Goal: Task Accomplishment & Management: Manage account settings

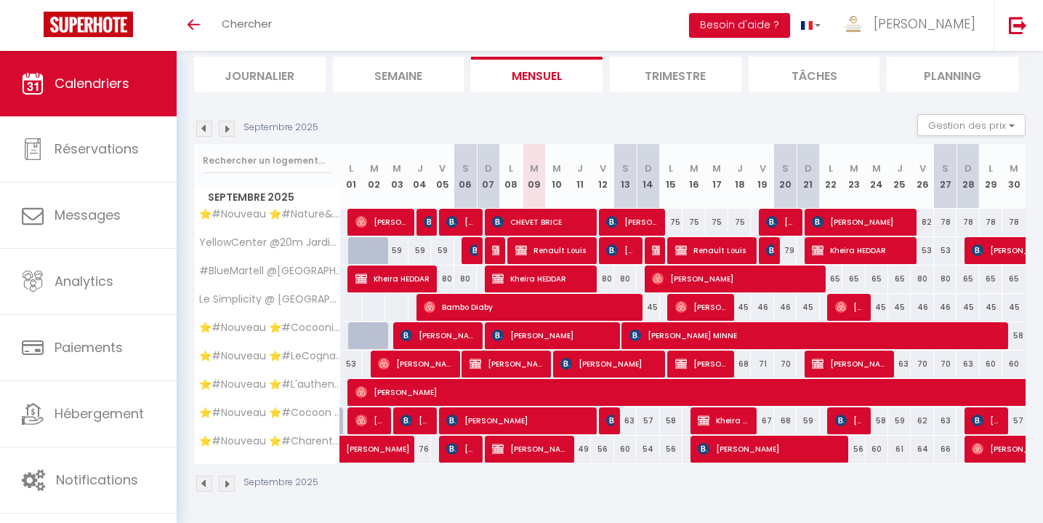
click at [851, 414] on span "[PERSON_NAME]" at bounding box center [850, 420] width 30 height 28
select select "OK"
select select "KO"
select select "0"
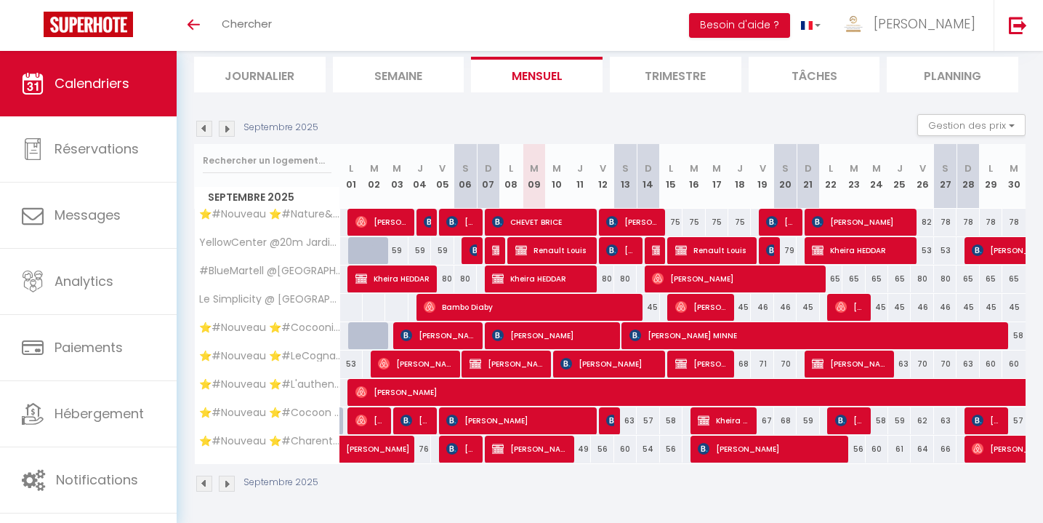
select select "1"
select select
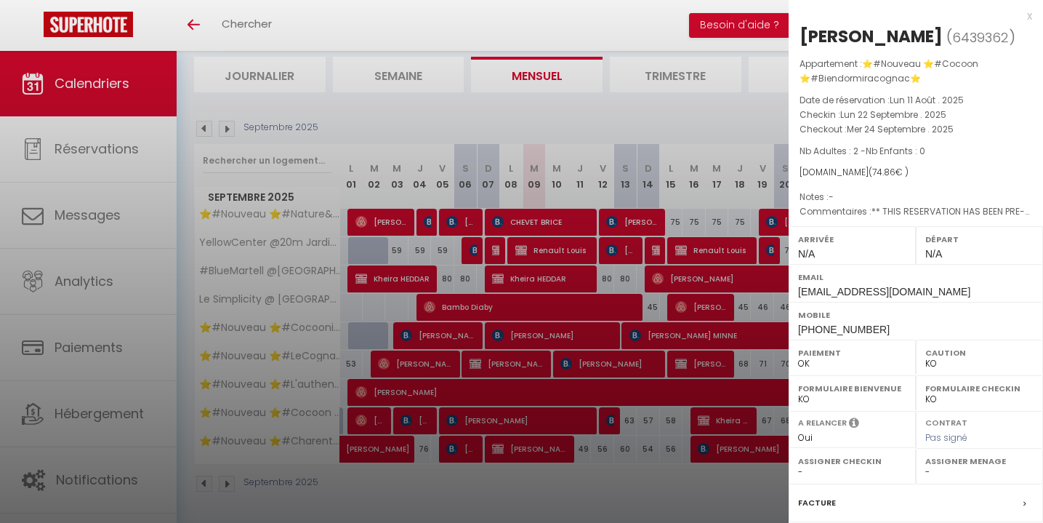
select select "51297"
select select "42870"
click at [1027, 13] on div "x" at bounding box center [911, 15] width 244 height 17
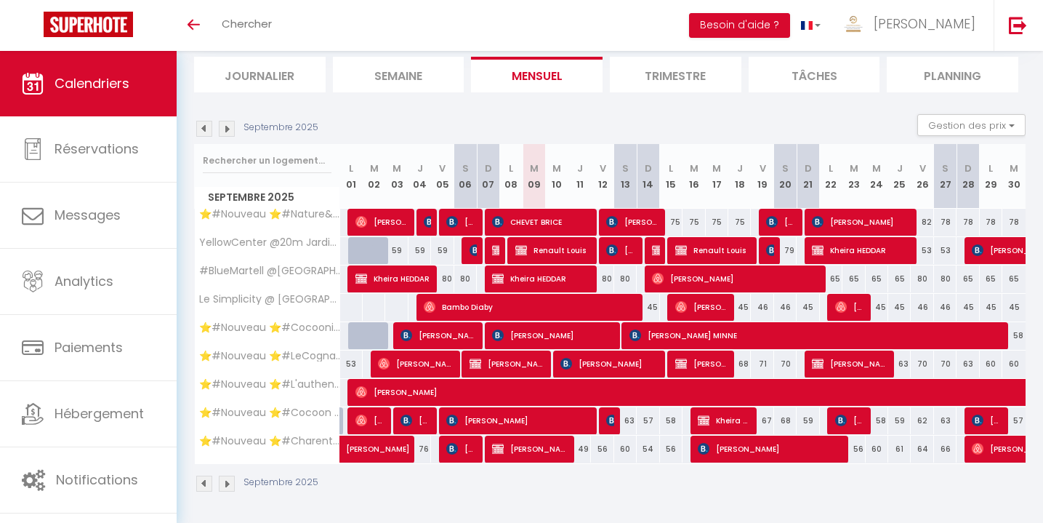
click at [859, 311] on span "[PERSON_NAME]" at bounding box center [850, 307] width 30 height 28
select select "OK"
select select "51353"
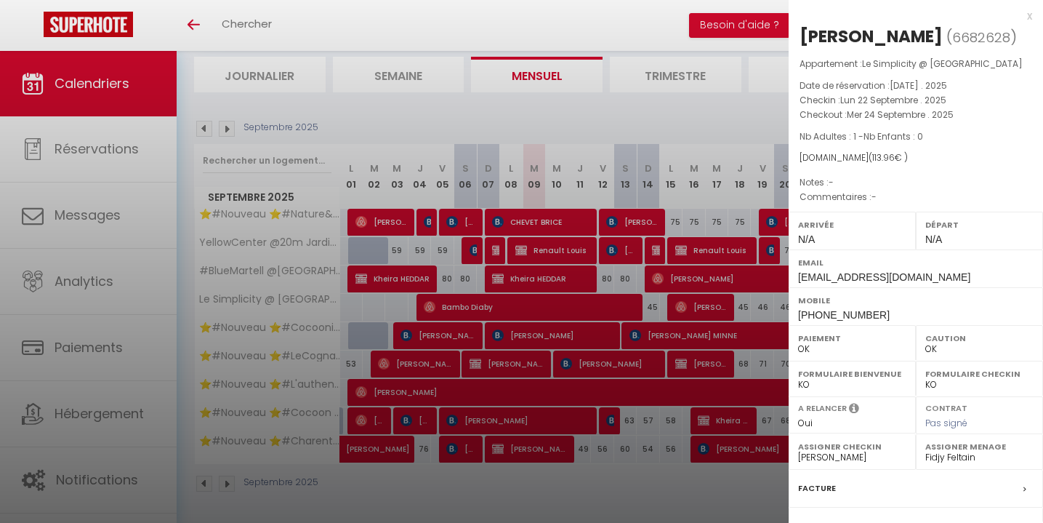
click at [1029, 14] on div "x" at bounding box center [911, 15] width 244 height 17
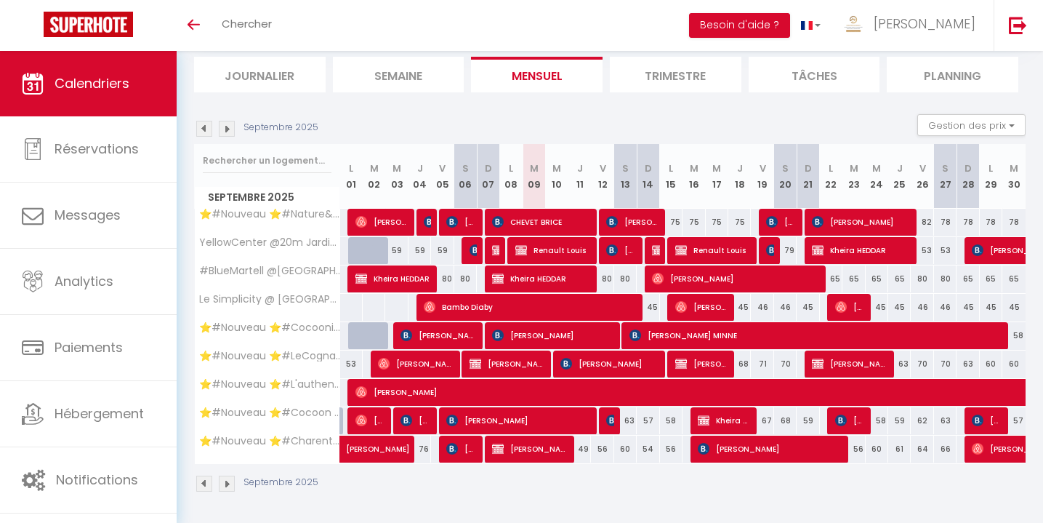
click at [225, 127] on img at bounding box center [227, 129] width 16 height 16
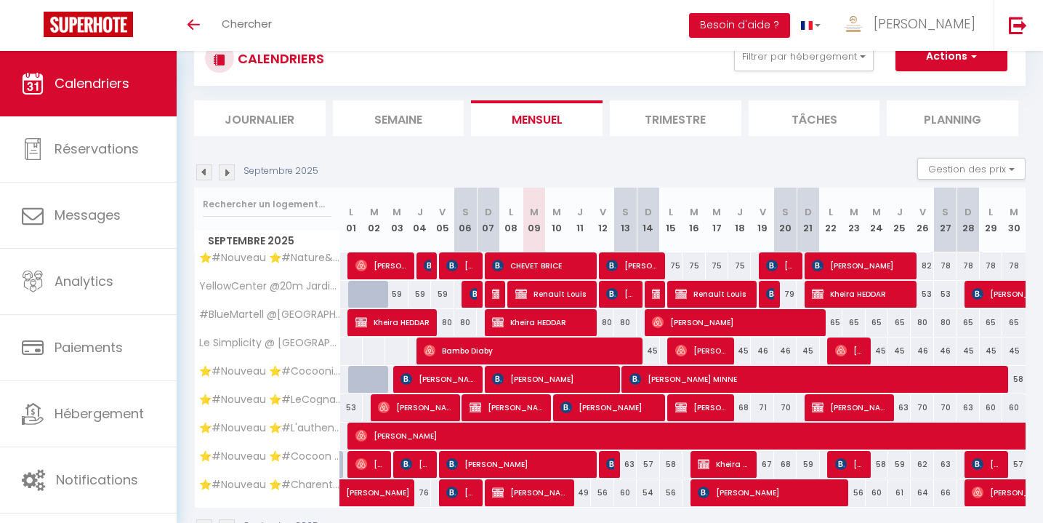
select select "0"
select select "51297"
select select "51353"
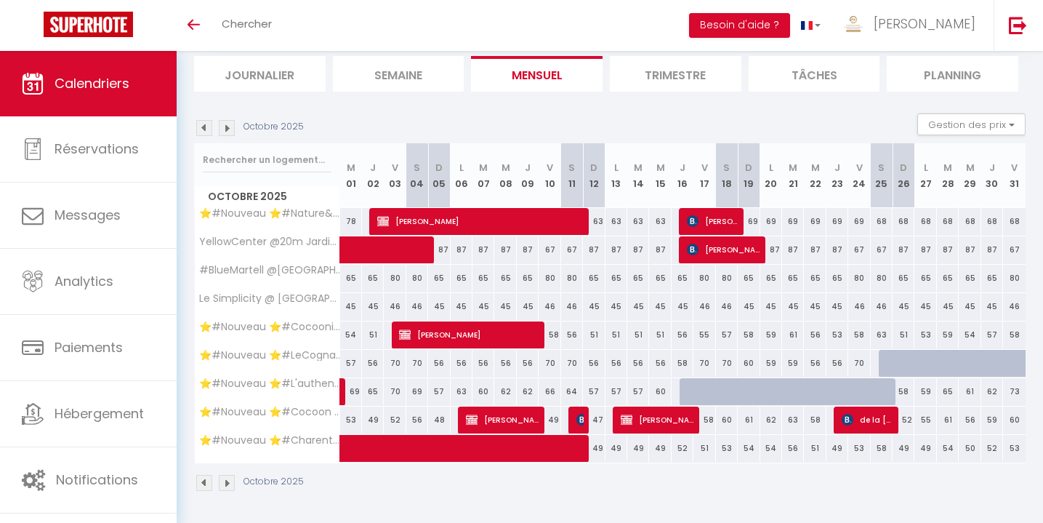
scroll to position [95, 0]
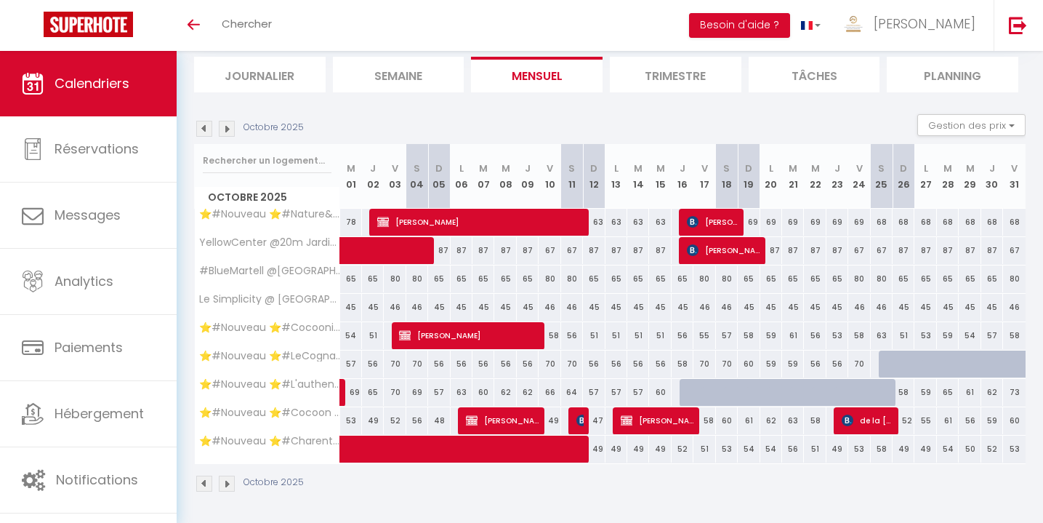
click at [856, 423] on span "de la [PERSON_NAME]" at bounding box center [867, 420] width 51 height 28
select select "KO"
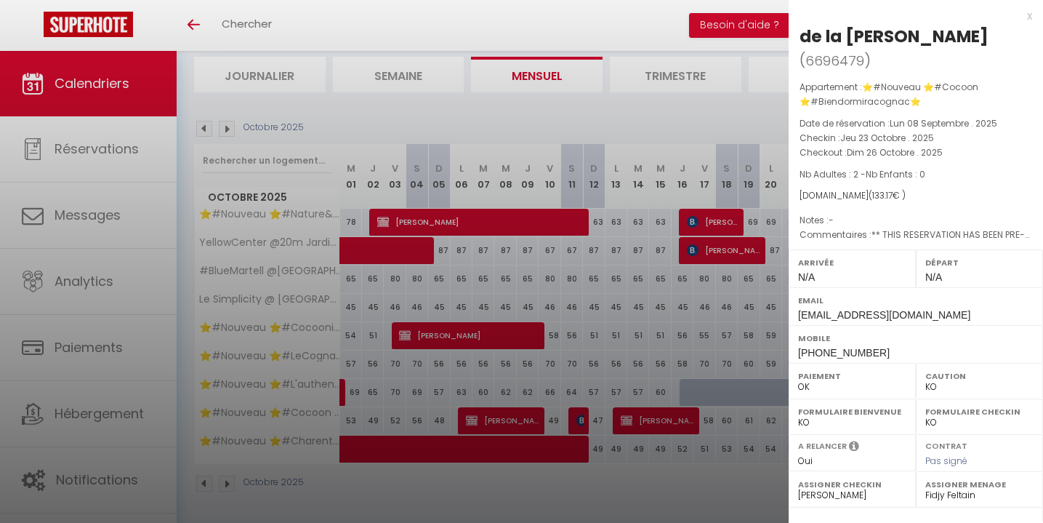
click at [1031, 15] on div "x" at bounding box center [911, 15] width 244 height 17
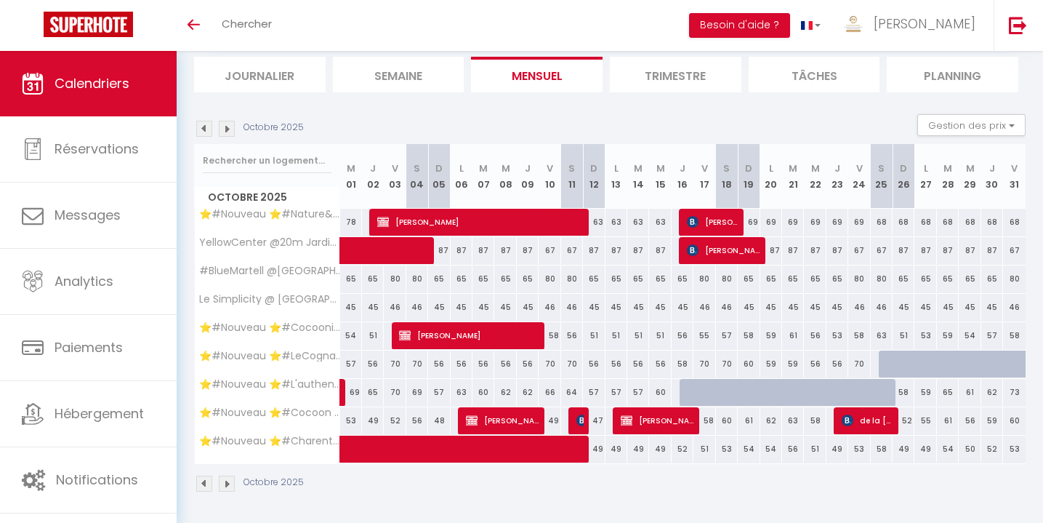
click at [857, 425] on span "de la [PERSON_NAME]" at bounding box center [867, 420] width 51 height 28
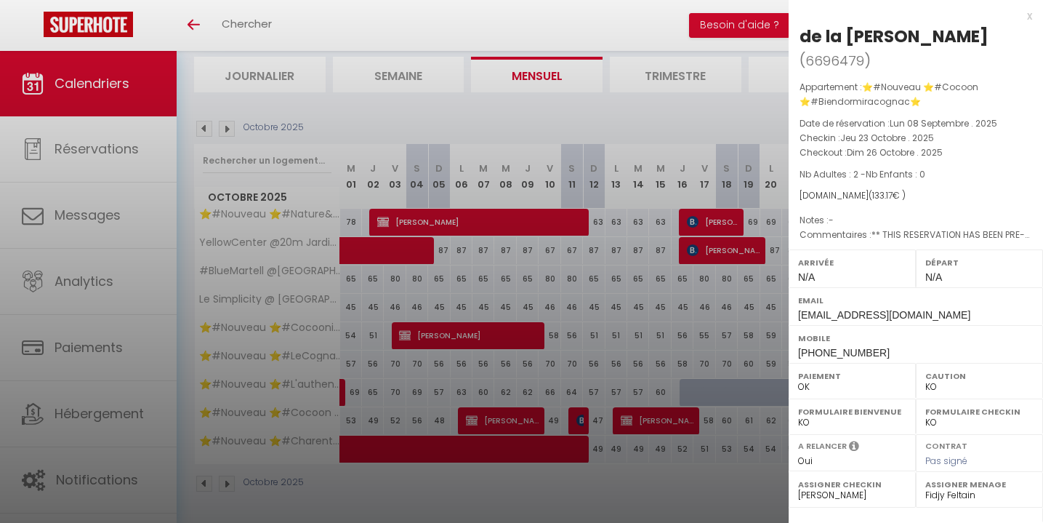
click at [1029, 14] on div "x" at bounding box center [911, 15] width 244 height 17
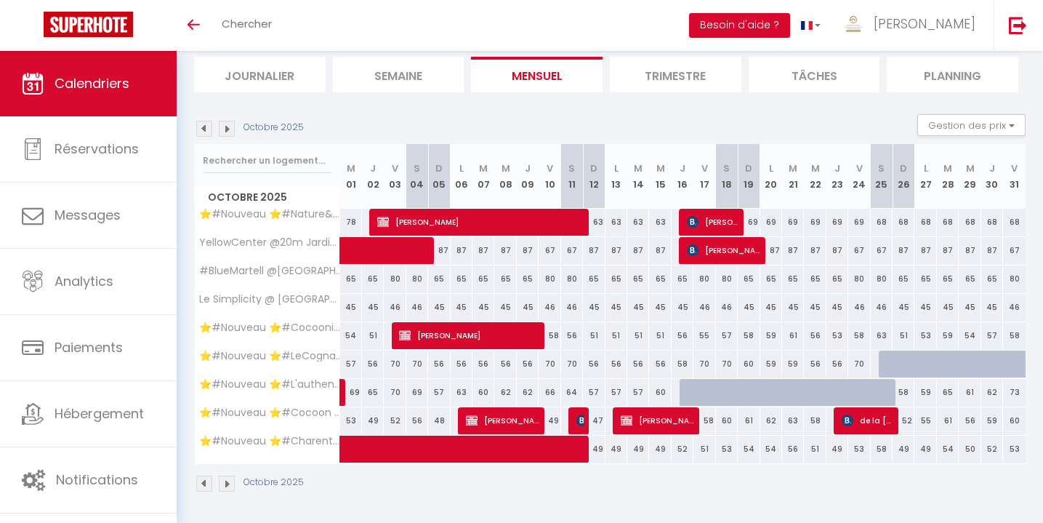
click at [875, 422] on span "de la [PERSON_NAME]" at bounding box center [867, 420] width 51 height 28
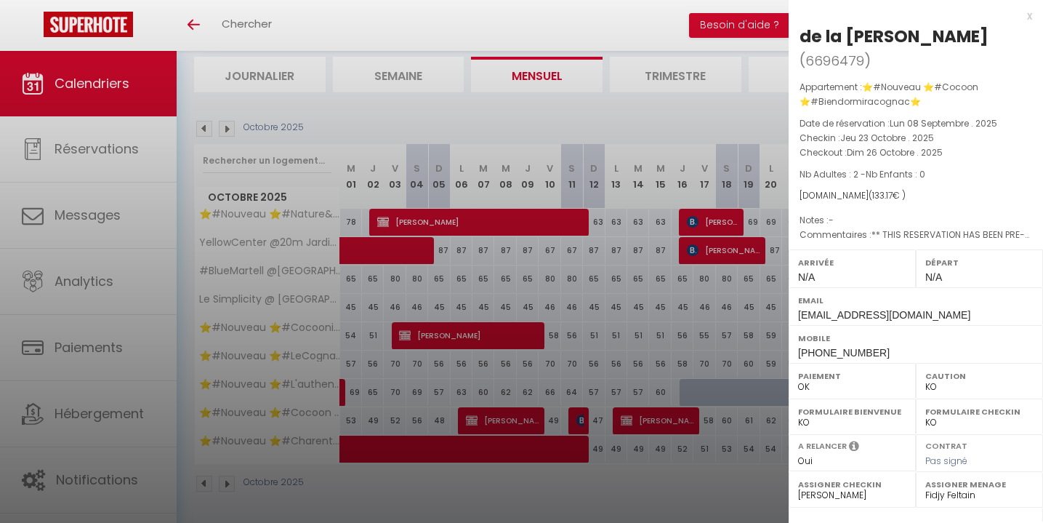
click at [743, 503] on div at bounding box center [521, 261] width 1043 height 523
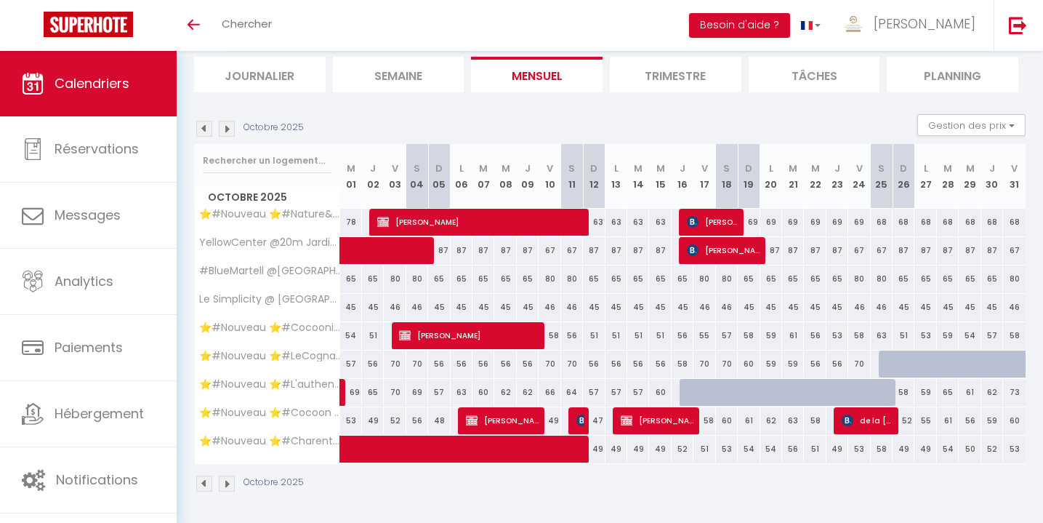
click at [869, 418] on span "de la [PERSON_NAME]" at bounding box center [867, 420] width 51 height 28
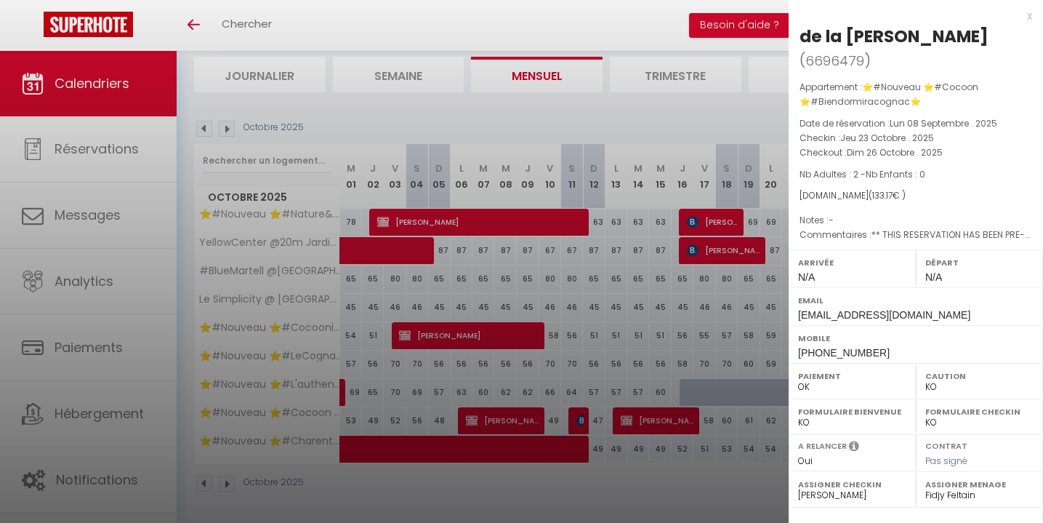
click at [738, 494] on div at bounding box center [521, 261] width 1043 height 523
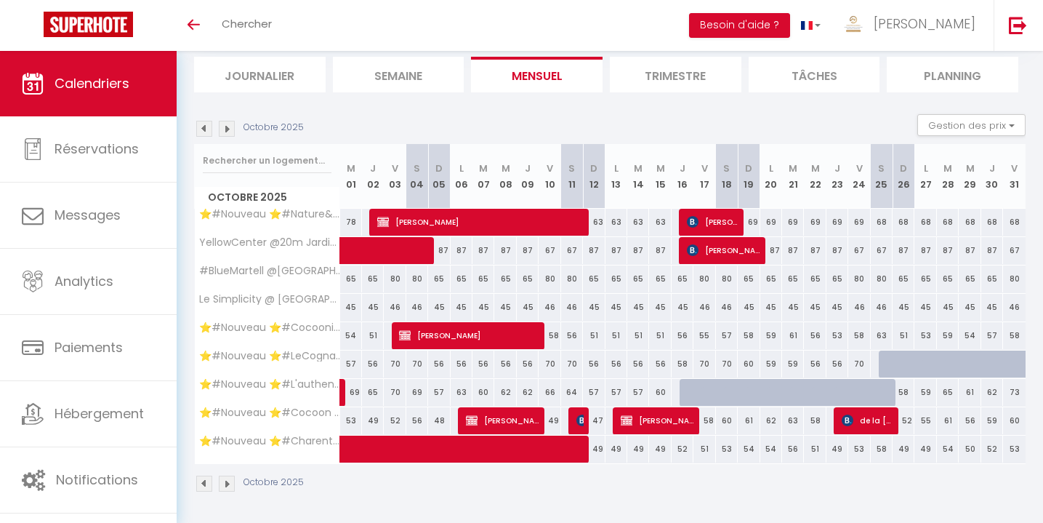
click at [205, 124] on img at bounding box center [204, 129] width 16 height 16
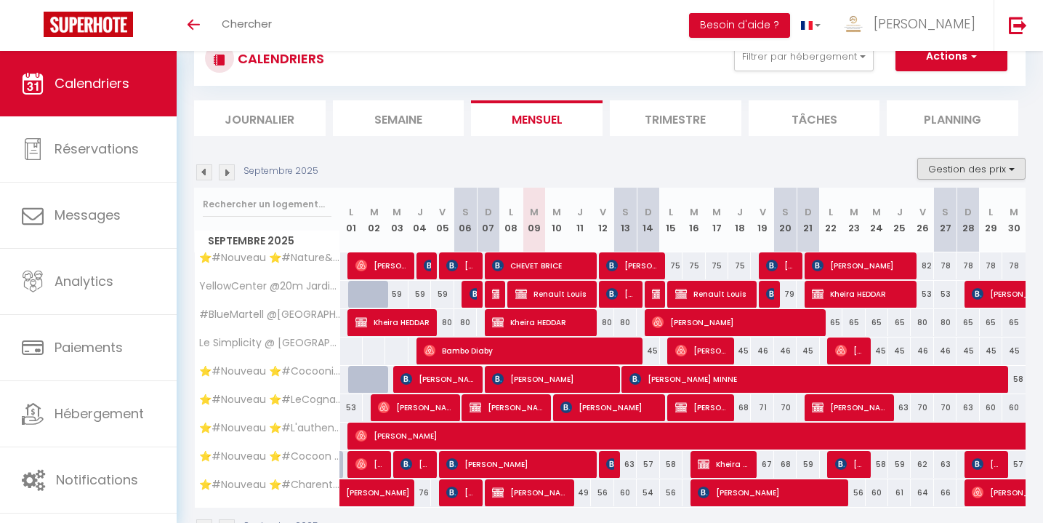
click at [960, 173] on button "Gestion des prix" at bounding box center [971, 169] width 108 height 22
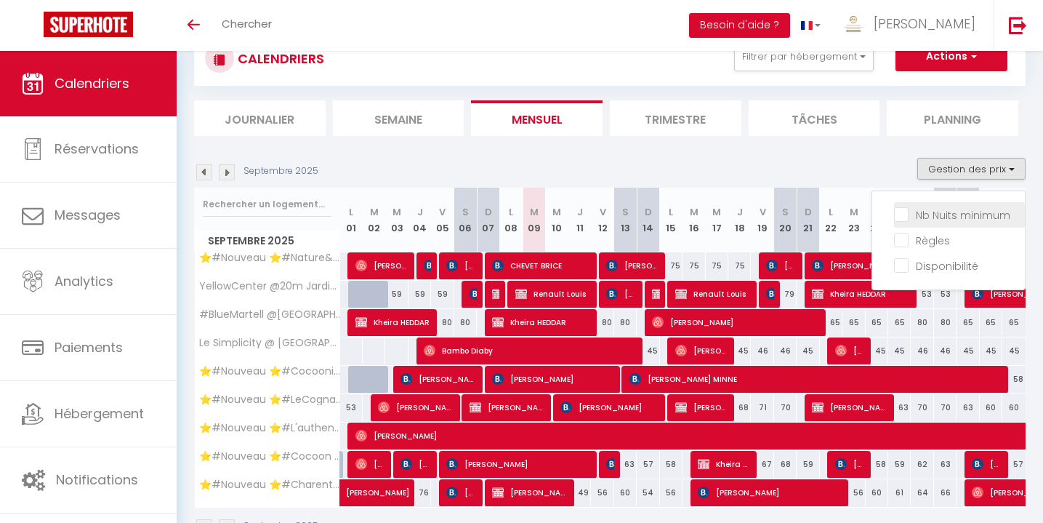
click at [903, 211] on input "Nb Nuits minimum" at bounding box center [959, 213] width 131 height 15
checkbox input "true"
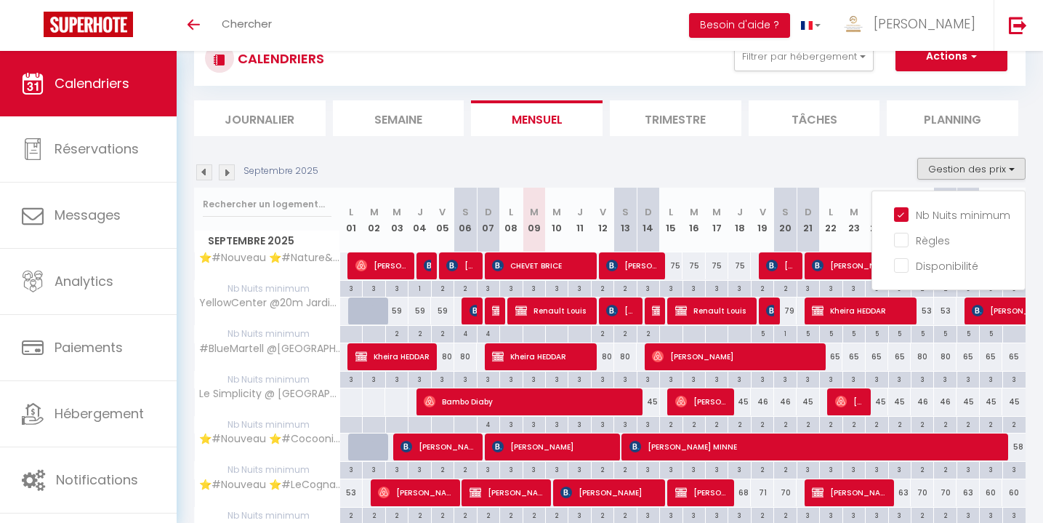
click at [654, 424] on div "3" at bounding box center [649, 424] width 22 height 14
type input "3"
type input "Dim 14 Septembre 2025"
type input "Lun 15 Septembre 2025"
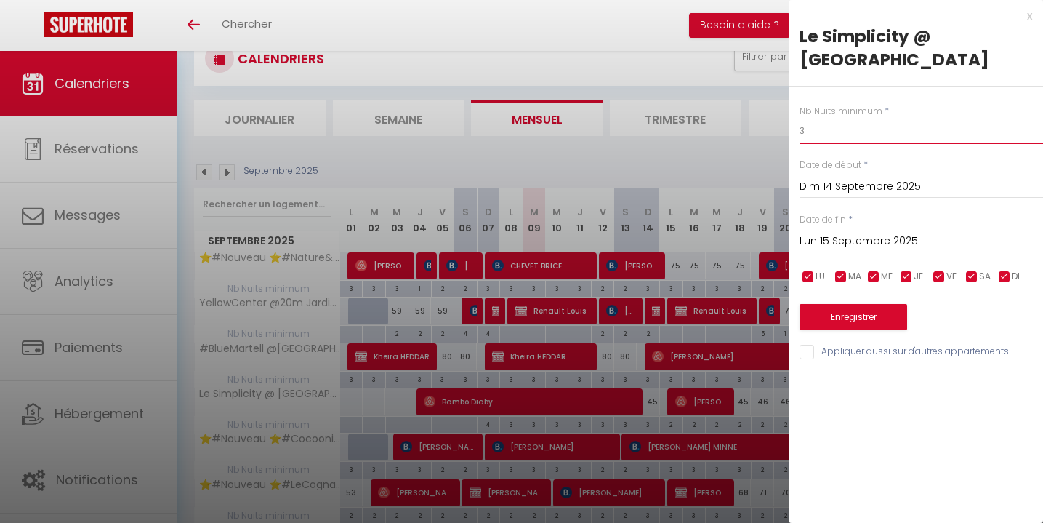
click at [815, 131] on input "3" at bounding box center [922, 131] width 244 height 26
type input "é"
click at [837, 238] on input "Lun 15 Septembre 2025" at bounding box center [922, 241] width 244 height 19
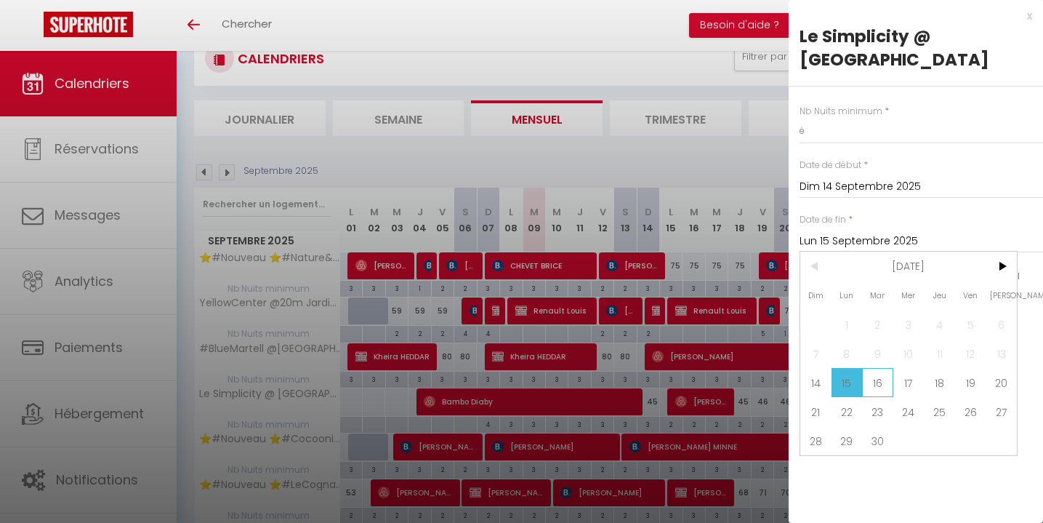
click at [872, 379] on span "16" at bounding box center [877, 382] width 31 height 29
type input "[DATE]"
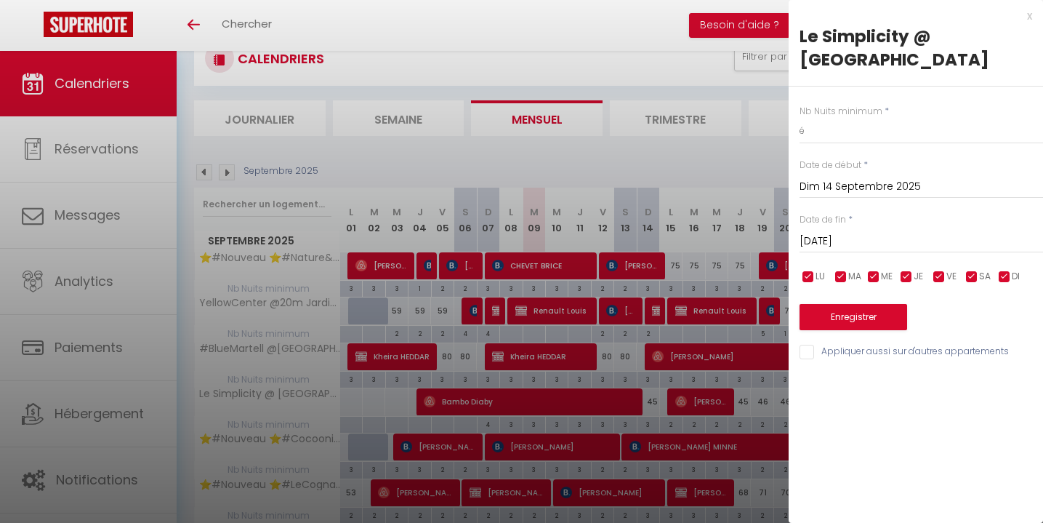
click at [859, 316] on button "Enregistrer" at bounding box center [854, 317] width 108 height 26
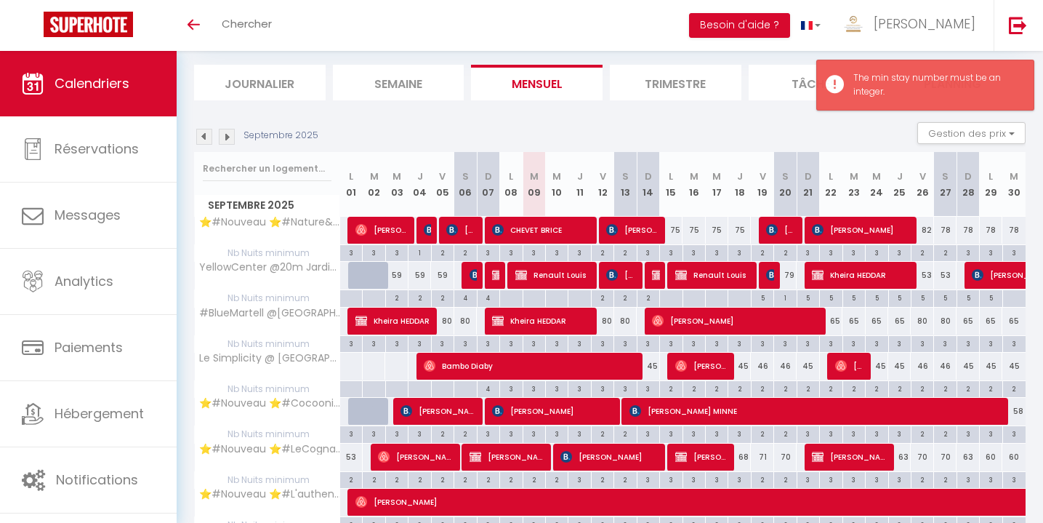
scroll to position [105, 0]
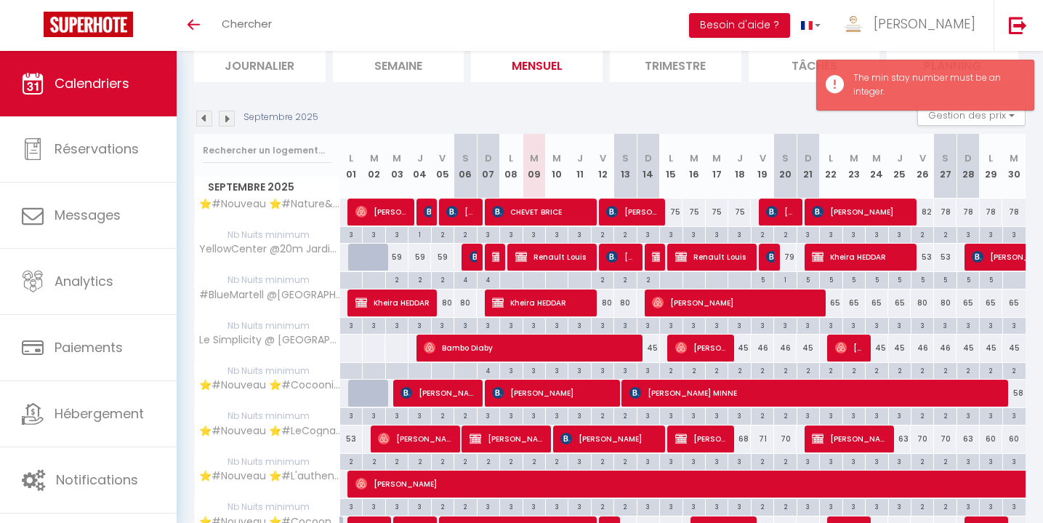
click at [648, 371] on div "3" at bounding box center [649, 370] width 22 height 14
type input "3"
type input "Lun 15 Septembre 2025"
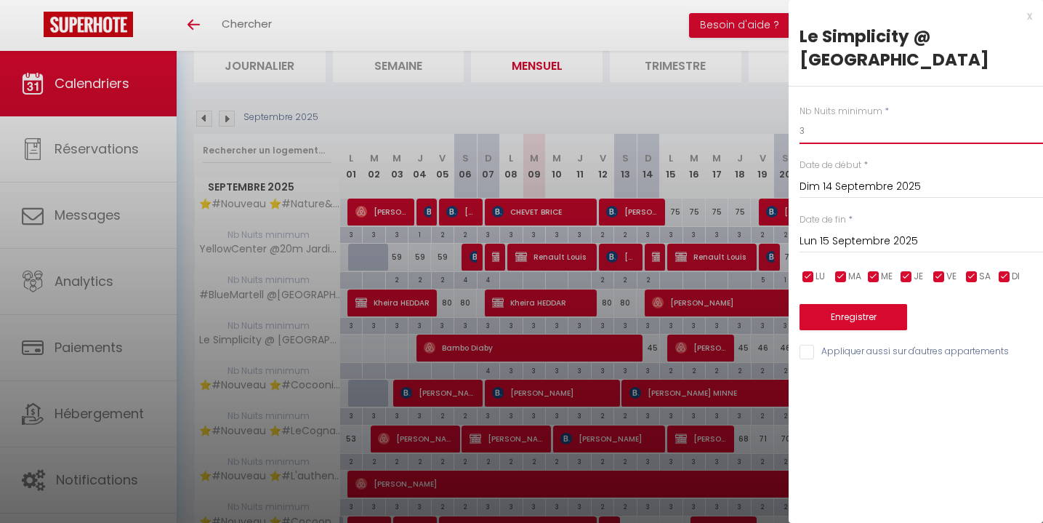
click at [832, 131] on input "3" at bounding box center [922, 131] width 244 height 26
type input "&"
type input "1"
click at [882, 308] on button "Enregistrer" at bounding box center [854, 317] width 108 height 26
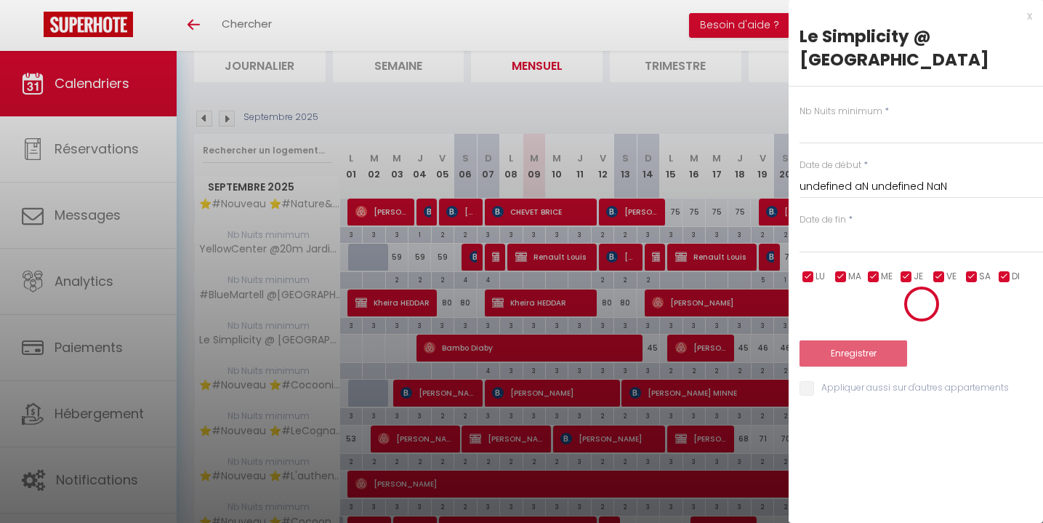
scroll to position [51, 0]
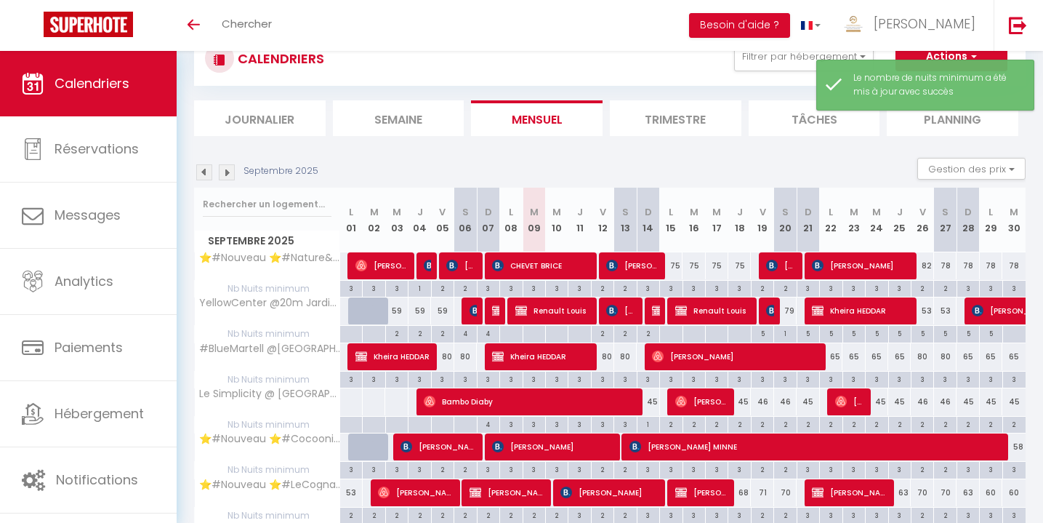
click at [652, 425] on div "1" at bounding box center [649, 424] width 22 height 14
type input "1"
type input "Dim 14 Septembre 2025"
type input "Lun 15 Septembre 2025"
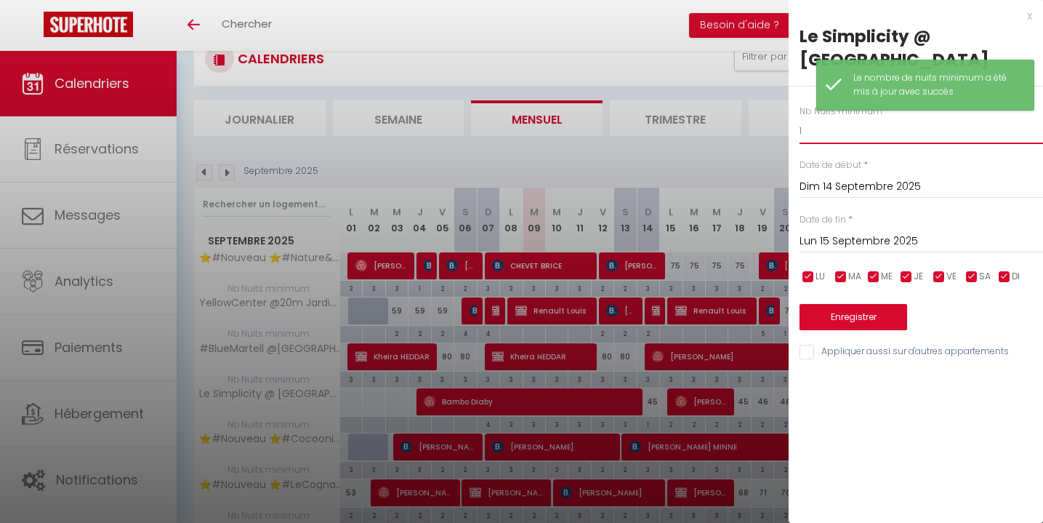
click at [813, 126] on input "1" at bounding box center [922, 131] width 244 height 26
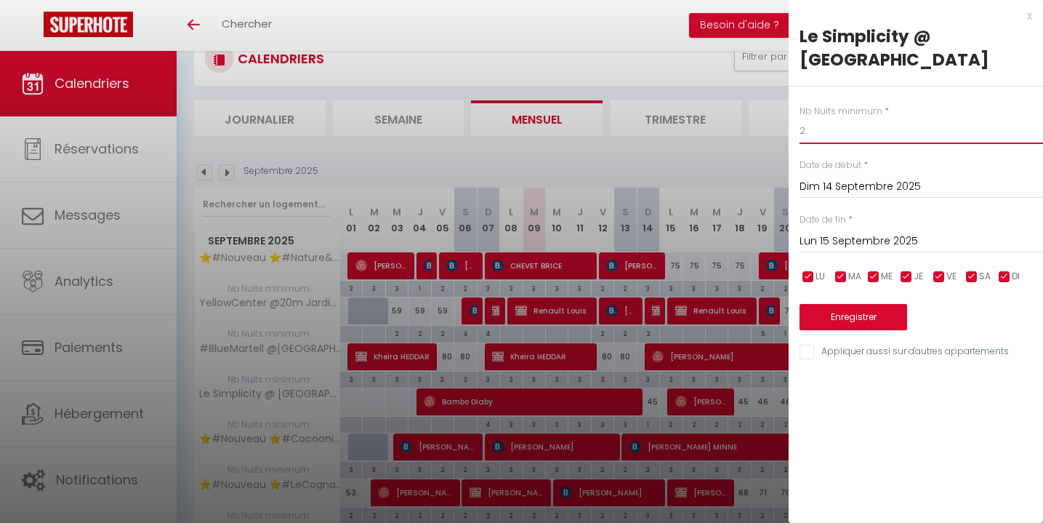
type input "2"
click at [844, 235] on input "Lun 15 Septembre 2025" at bounding box center [922, 241] width 244 height 19
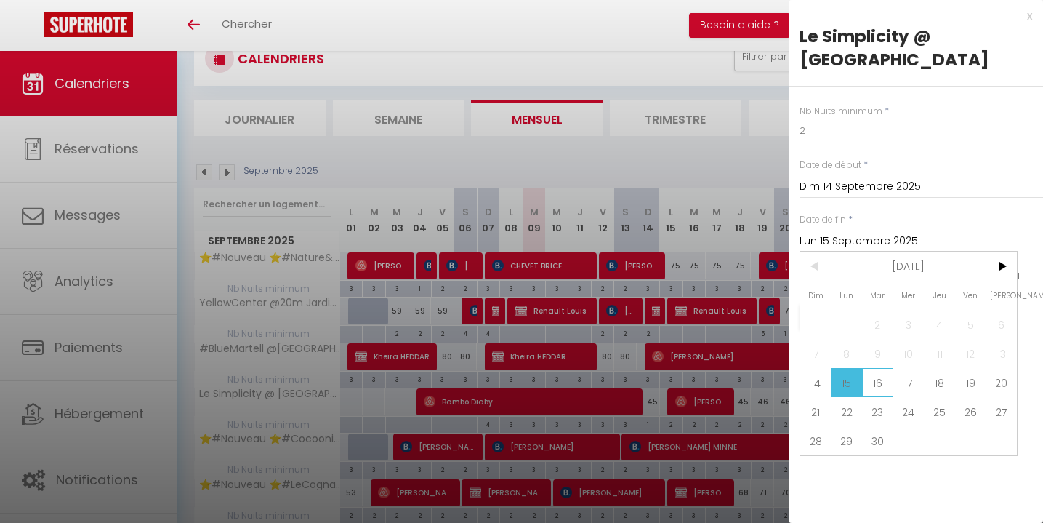
click at [883, 379] on span "16" at bounding box center [877, 382] width 31 height 29
type input "[DATE]"
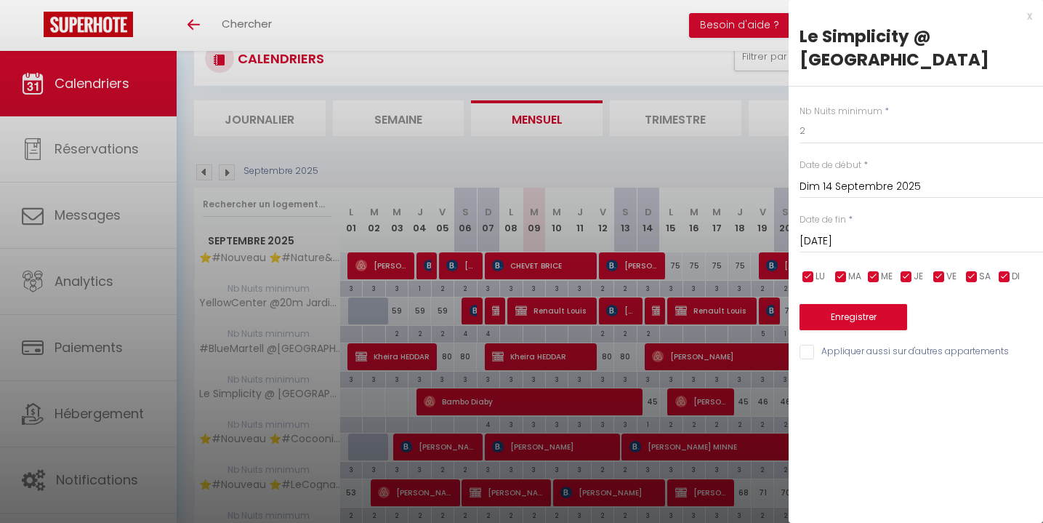
click at [858, 320] on button "Enregistrer" at bounding box center [854, 317] width 108 height 26
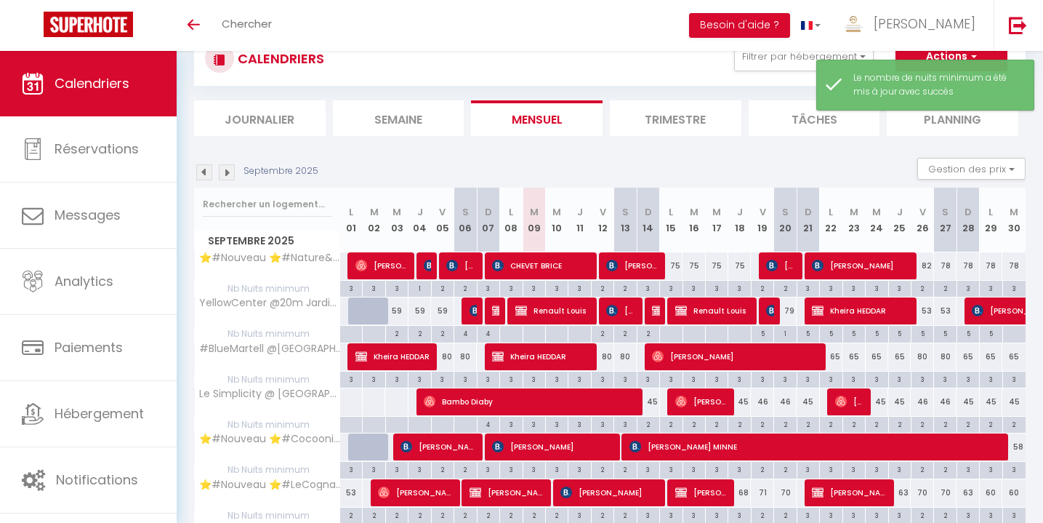
click at [101, 78] on span "Calendriers" at bounding box center [92, 83] width 75 height 18
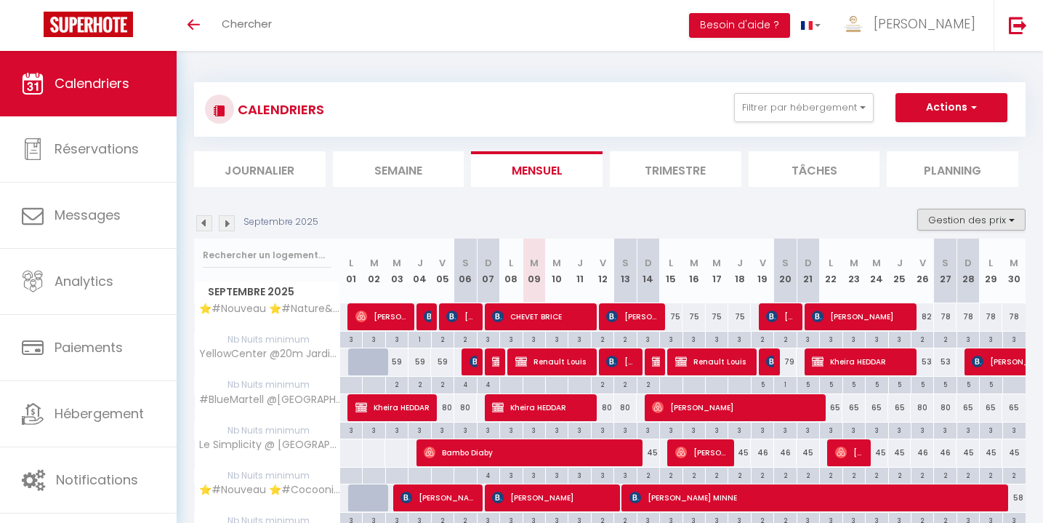
scroll to position [0, 0]
click at [965, 214] on button "Gestion des prix" at bounding box center [971, 220] width 108 height 22
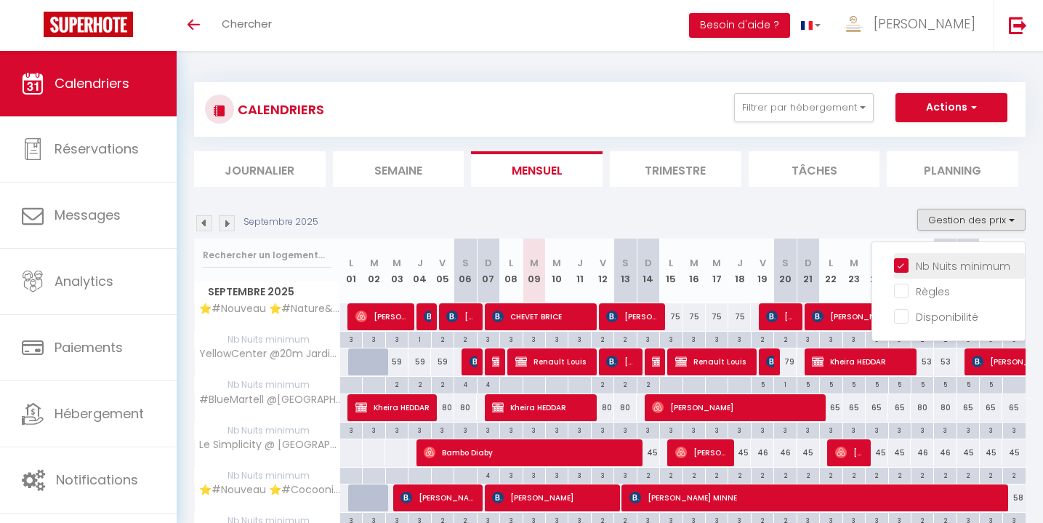
click at [901, 266] on input "Nb Nuits minimum" at bounding box center [959, 264] width 131 height 15
checkbox input "false"
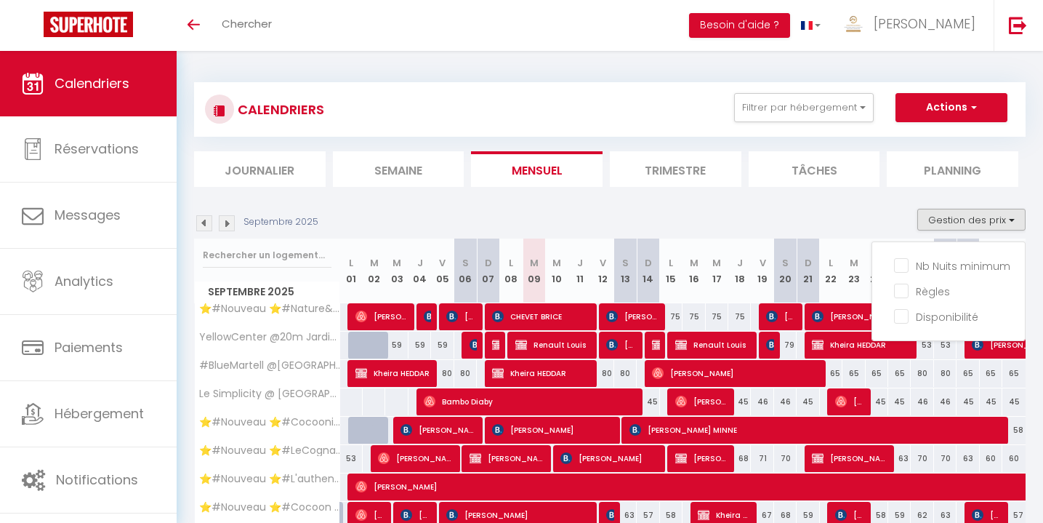
click at [847, 216] on div "Septembre 2025 Gestion des prix Nb Nuits minimum Règles Disponibilité" at bounding box center [610, 224] width 832 height 30
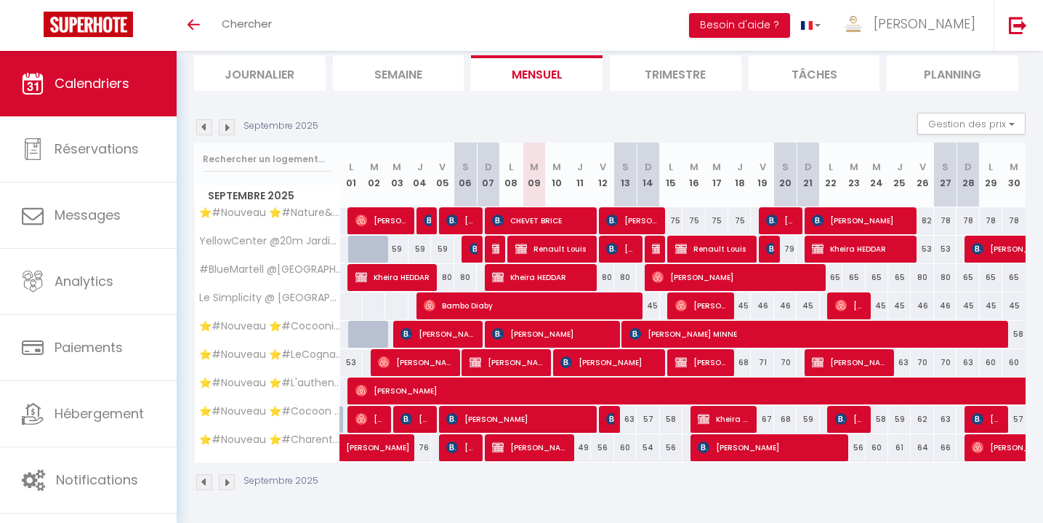
scroll to position [95, 0]
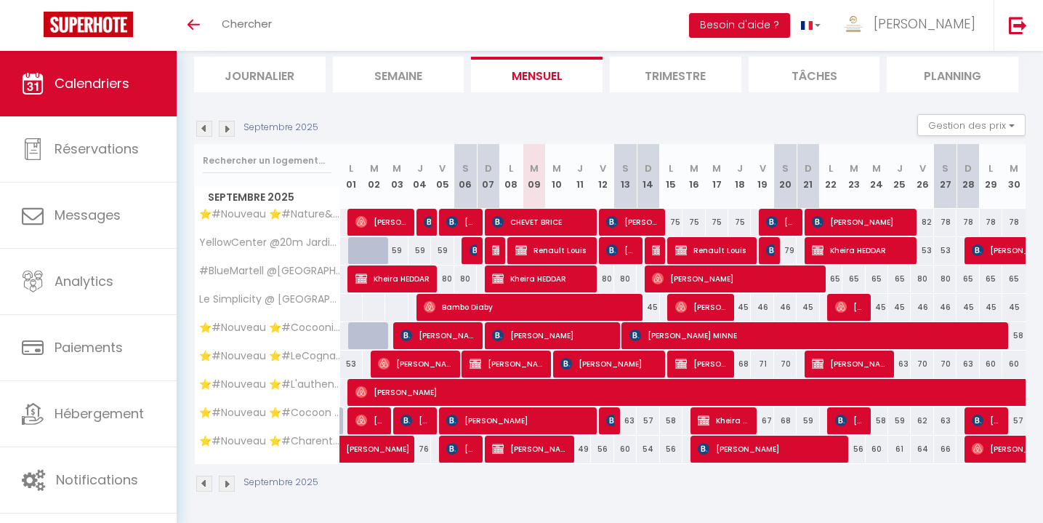
click at [226, 124] on img at bounding box center [227, 129] width 16 height 16
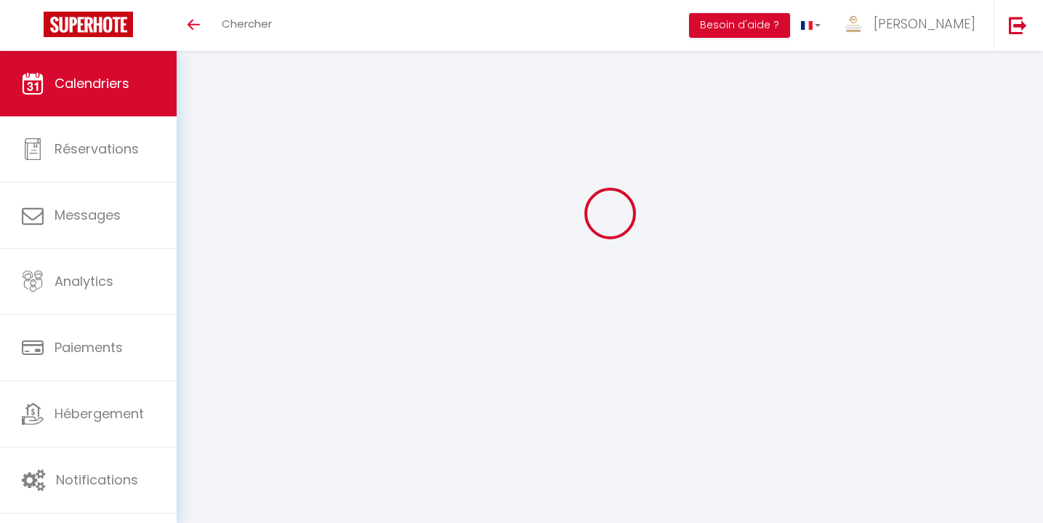
scroll to position [51, 0]
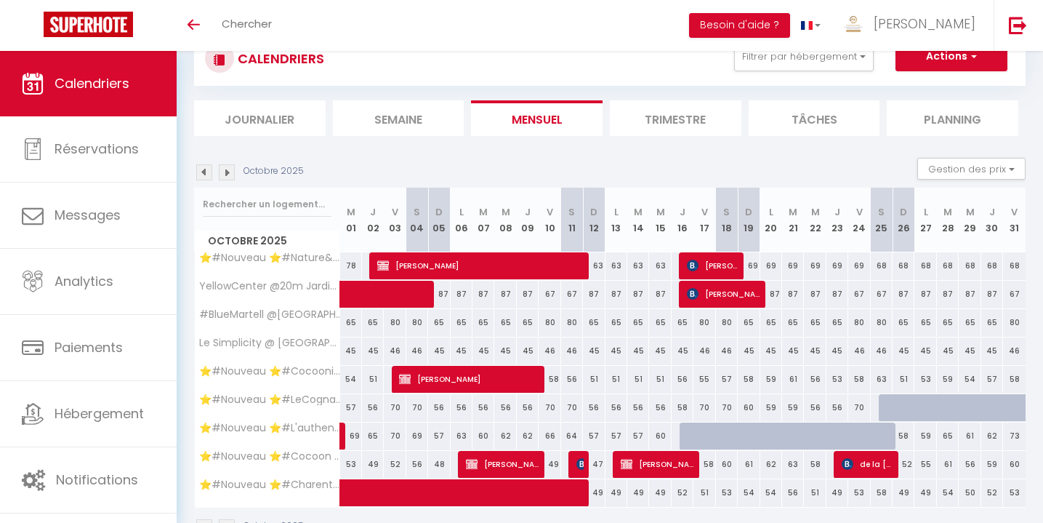
click at [625, 175] on div "Octobre 2025 Gestion des prix Nb Nuits minimum Règles Disponibilité" at bounding box center [610, 173] width 832 height 30
click at [862, 462] on span "de la [PERSON_NAME]" at bounding box center [867, 464] width 51 height 28
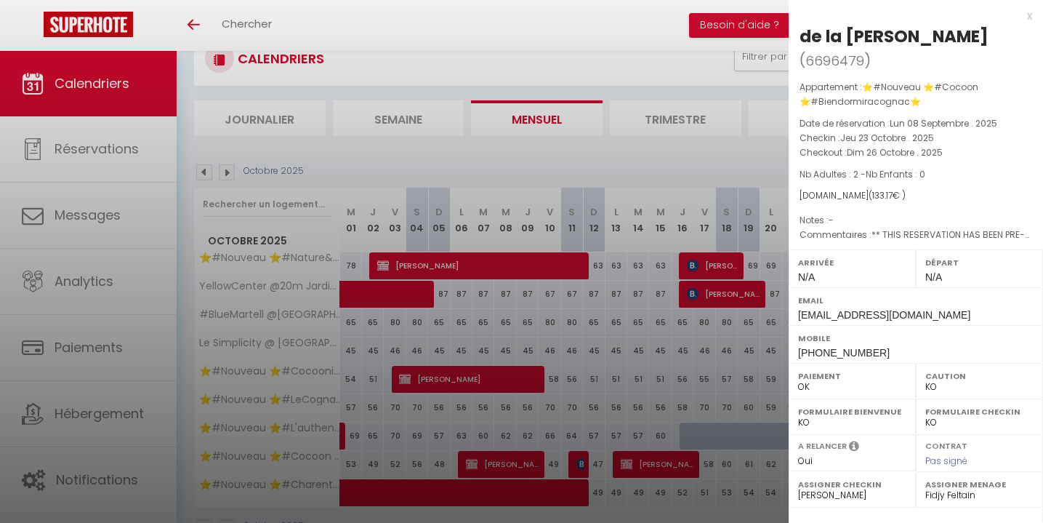
scroll to position [0, 0]
click at [1030, 12] on div "x" at bounding box center [911, 15] width 244 height 17
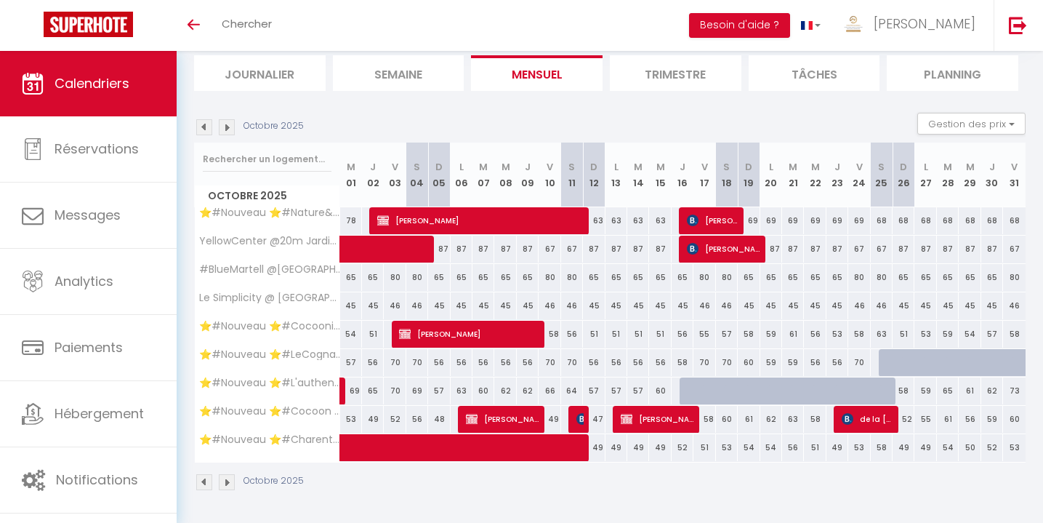
scroll to position [95, 0]
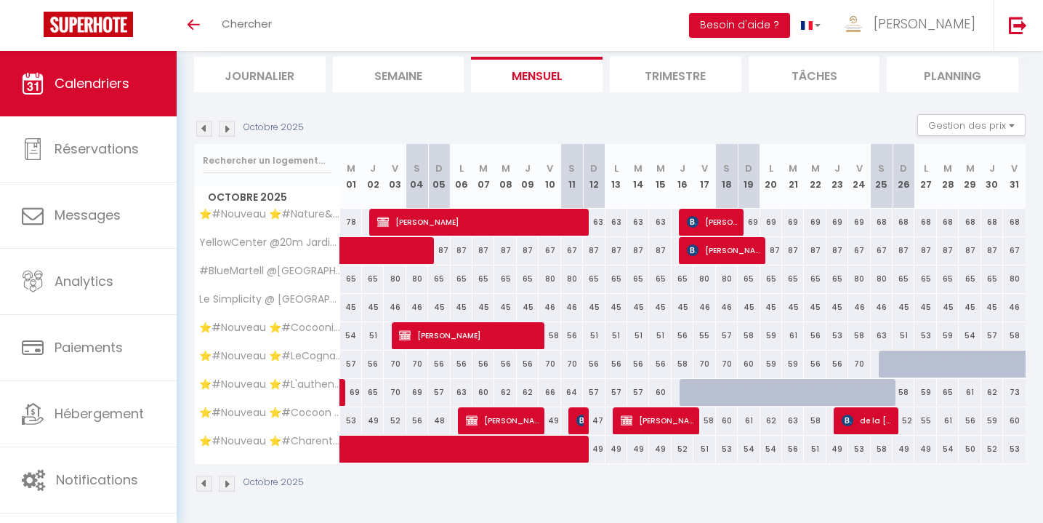
click at [872, 423] on span "de la [PERSON_NAME]" at bounding box center [867, 420] width 51 height 28
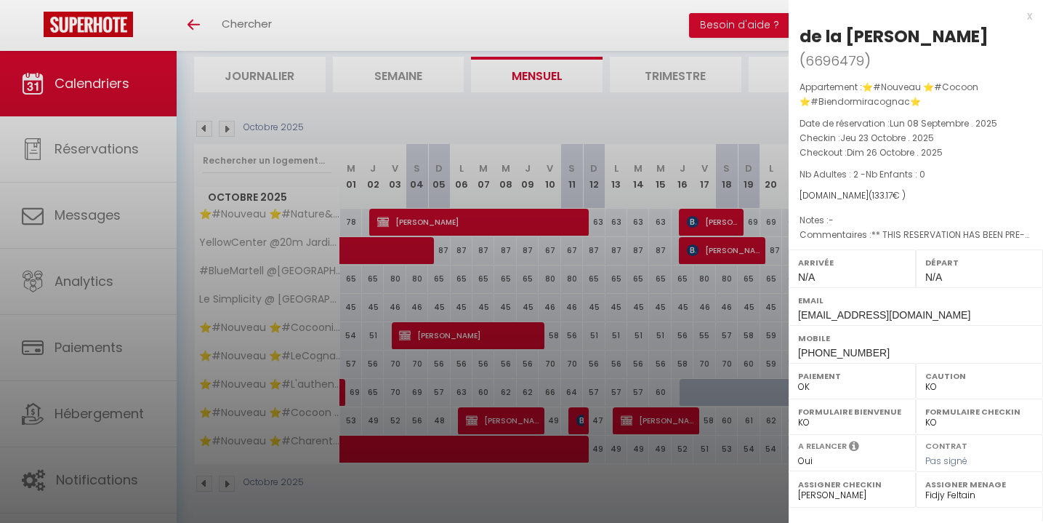
scroll to position [0, 0]
click at [1029, 15] on div "x" at bounding box center [911, 15] width 244 height 17
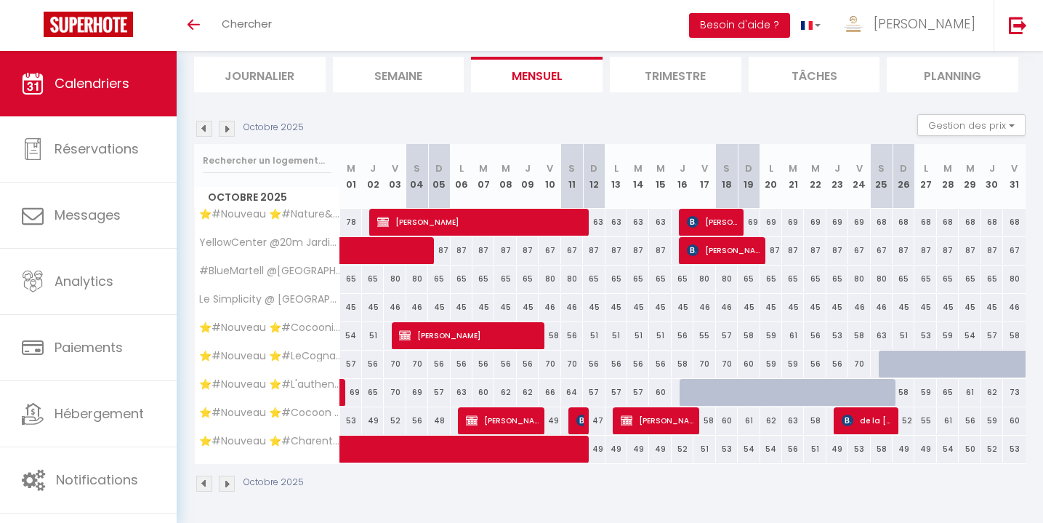
click at [880, 422] on span "de la [PERSON_NAME]" at bounding box center [867, 420] width 51 height 28
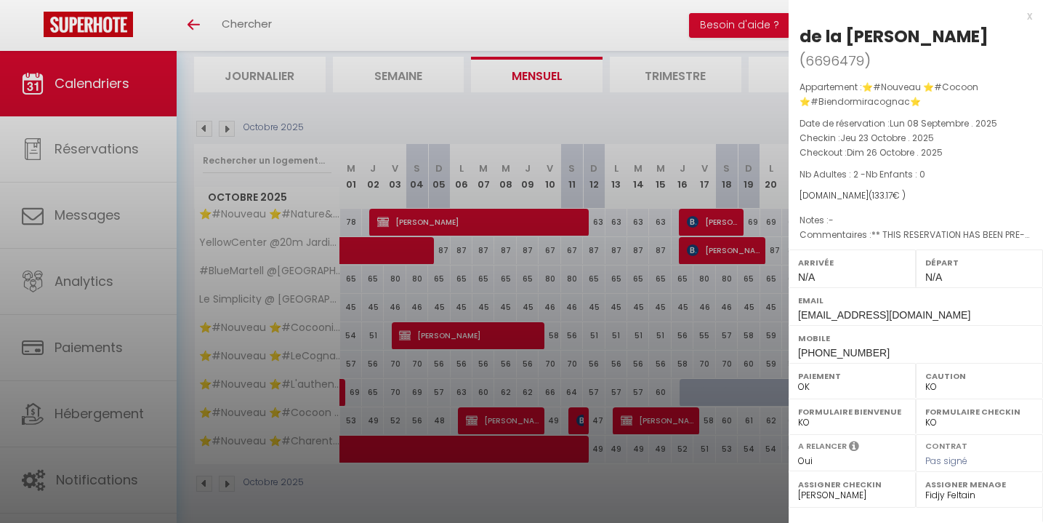
click at [767, 467] on div at bounding box center [521, 261] width 1043 height 523
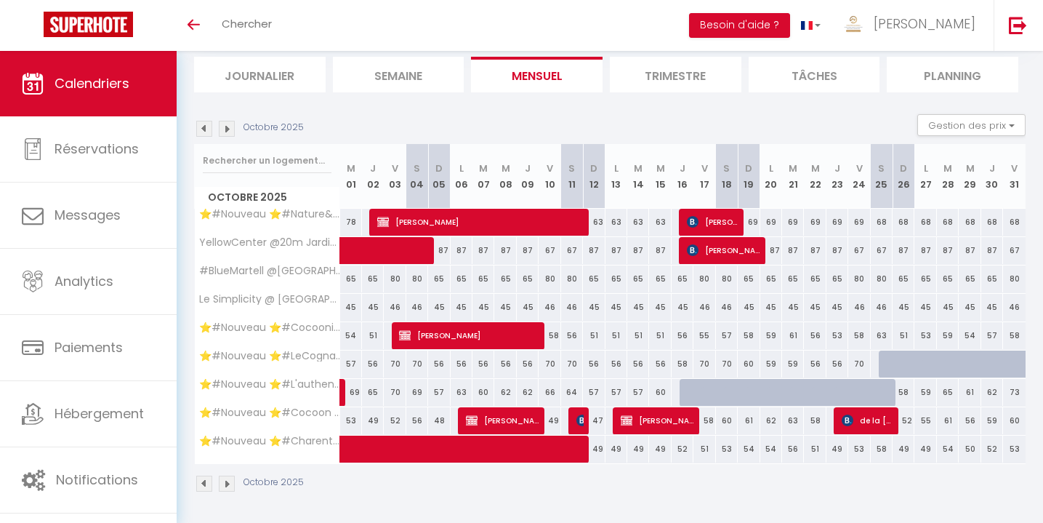
click at [859, 421] on span "de la [PERSON_NAME]" at bounding box center [867, 420] width 51 height 28
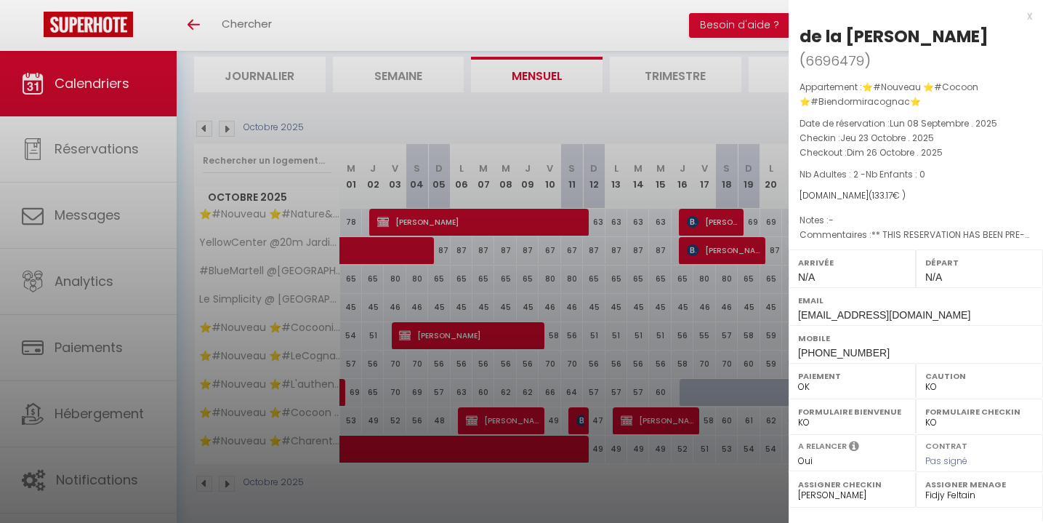
click at [1027, 16] on div "x" at bounding box center [911, 15] width 244 height 17
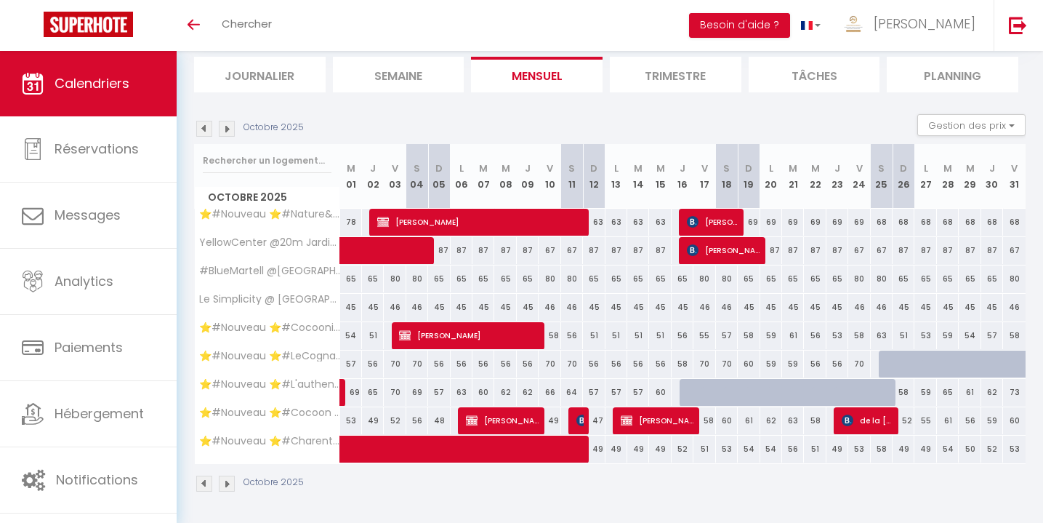
click at [782, 491] on div "Octobre 2025" at bounding box center [610, 485] width 832 height 43
